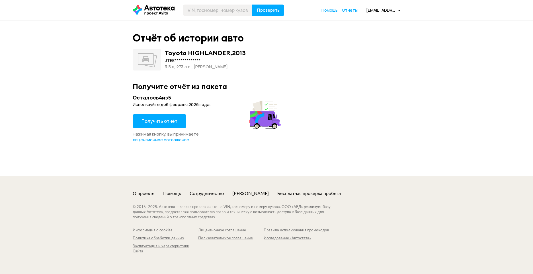
click at [177, 120] on button "Получить отчёт" at bounding box center [159, 121] width 53 height 14
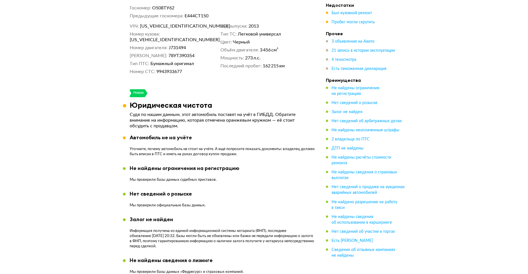
scroll to position [370, 0]
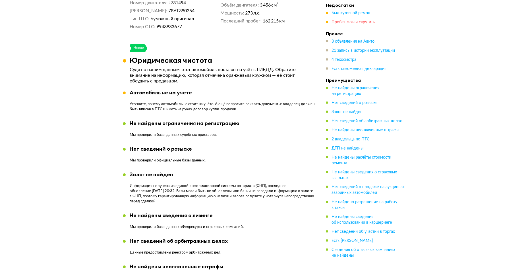
click at [348, 24] on span "Пробег могли скрутить" at bounding box center [353, 22] width 43 height 4
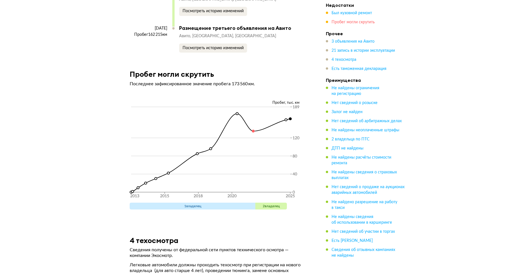
scroll to position [2436, 0]
